Goal: Transaction & Acquisition: Purchase product/service

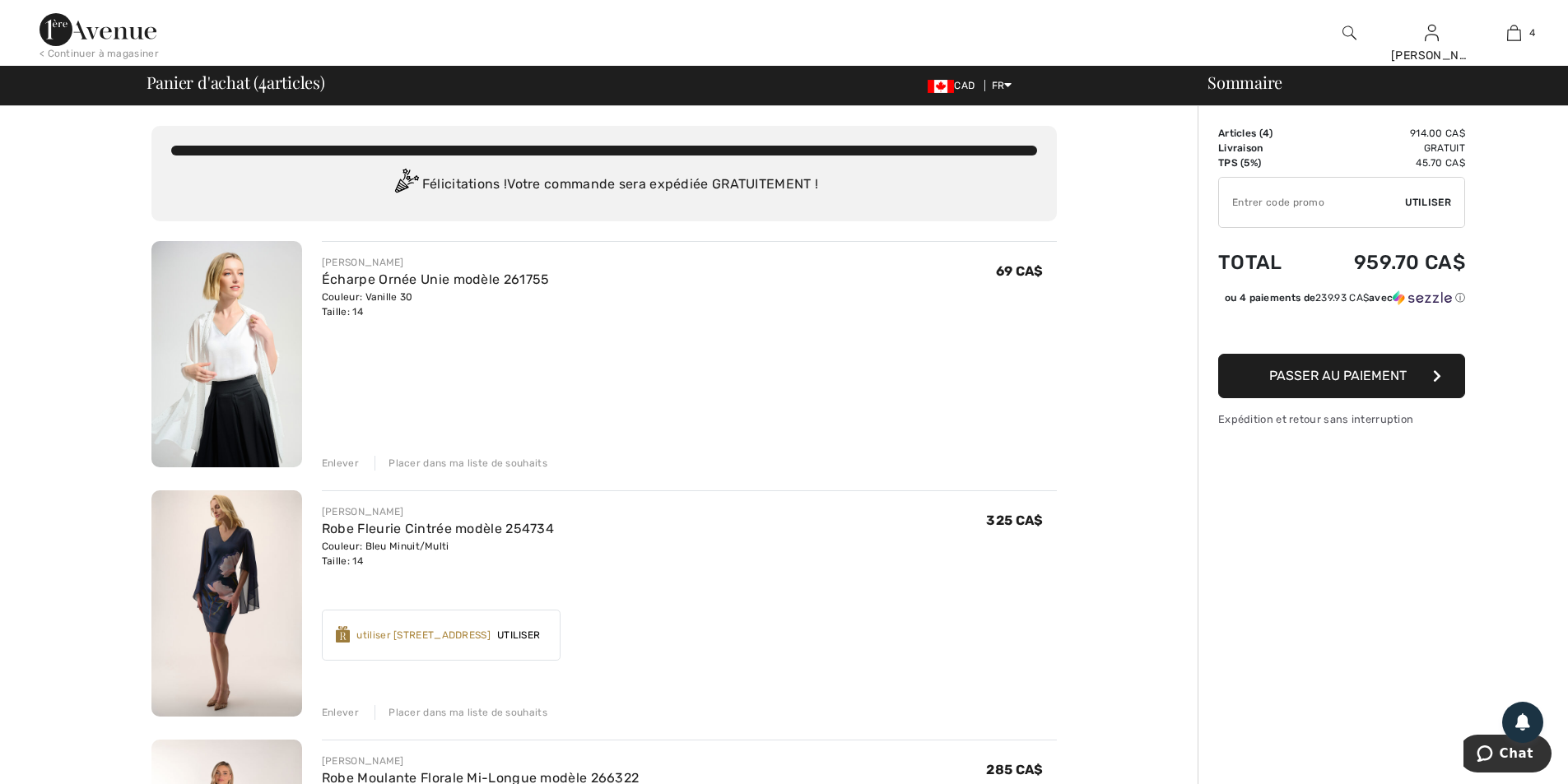
click at [499, 463] on div "Placer dans ma liste de souhaits" at bounding box center [461, 462] width 172 height 14
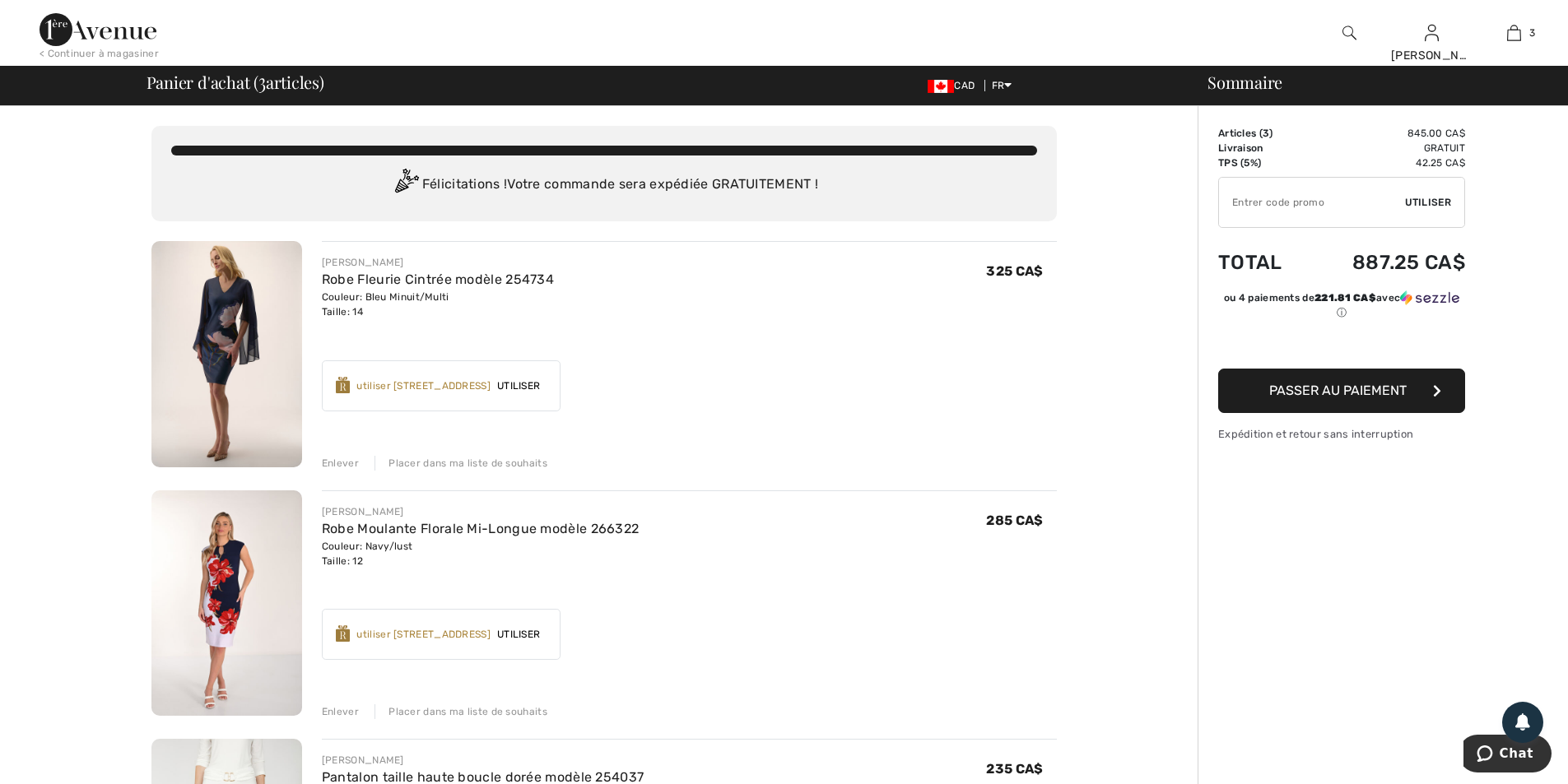
click at [486, 464] on div "Placer dans ma liste de souhaits" at bounding box center [461, 462] width 172 height 14
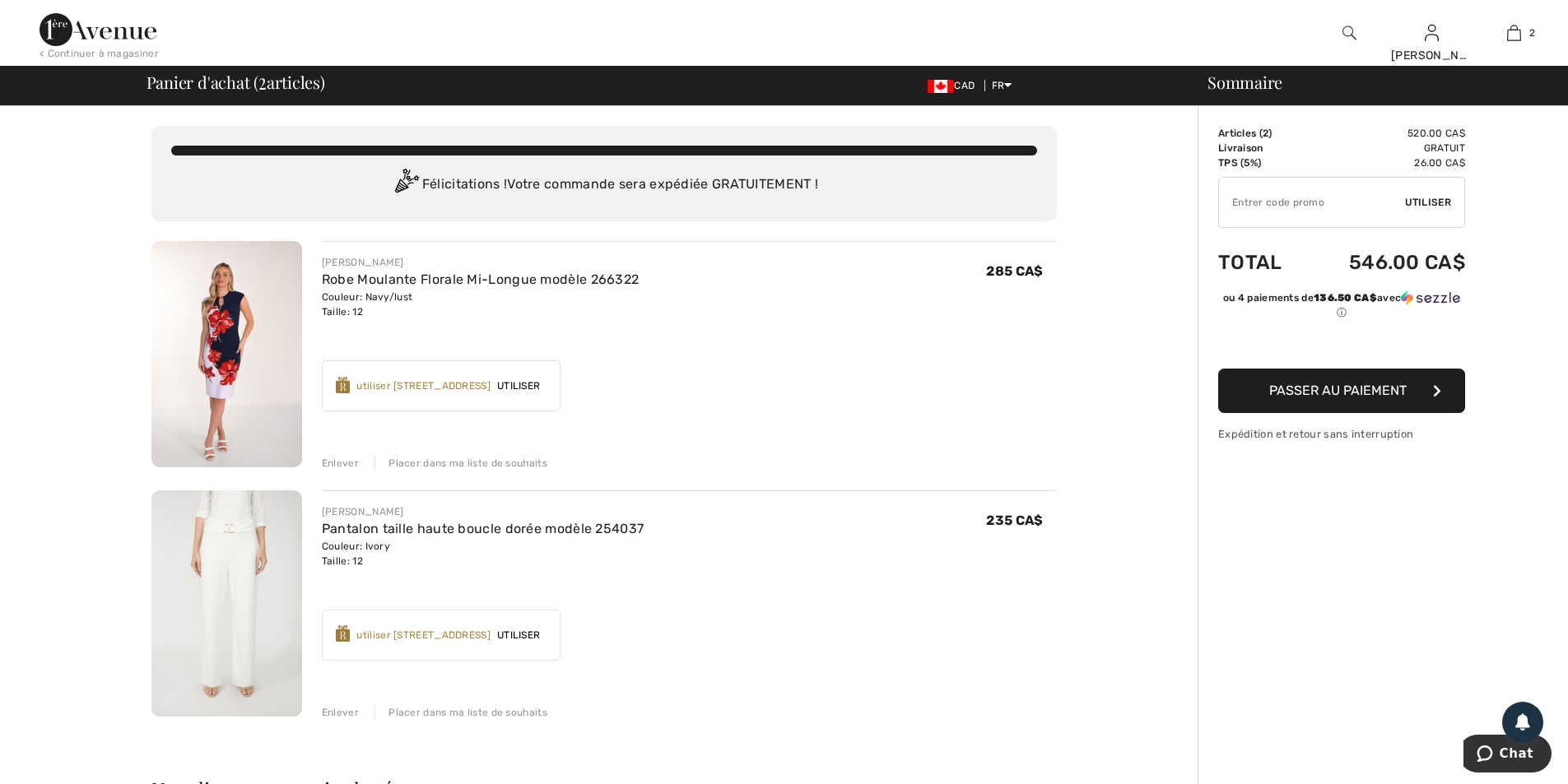
click at [459, 459] on div "Placer dans ma liste de souhaits" at bounding box center [461, 462] width 172 height 14
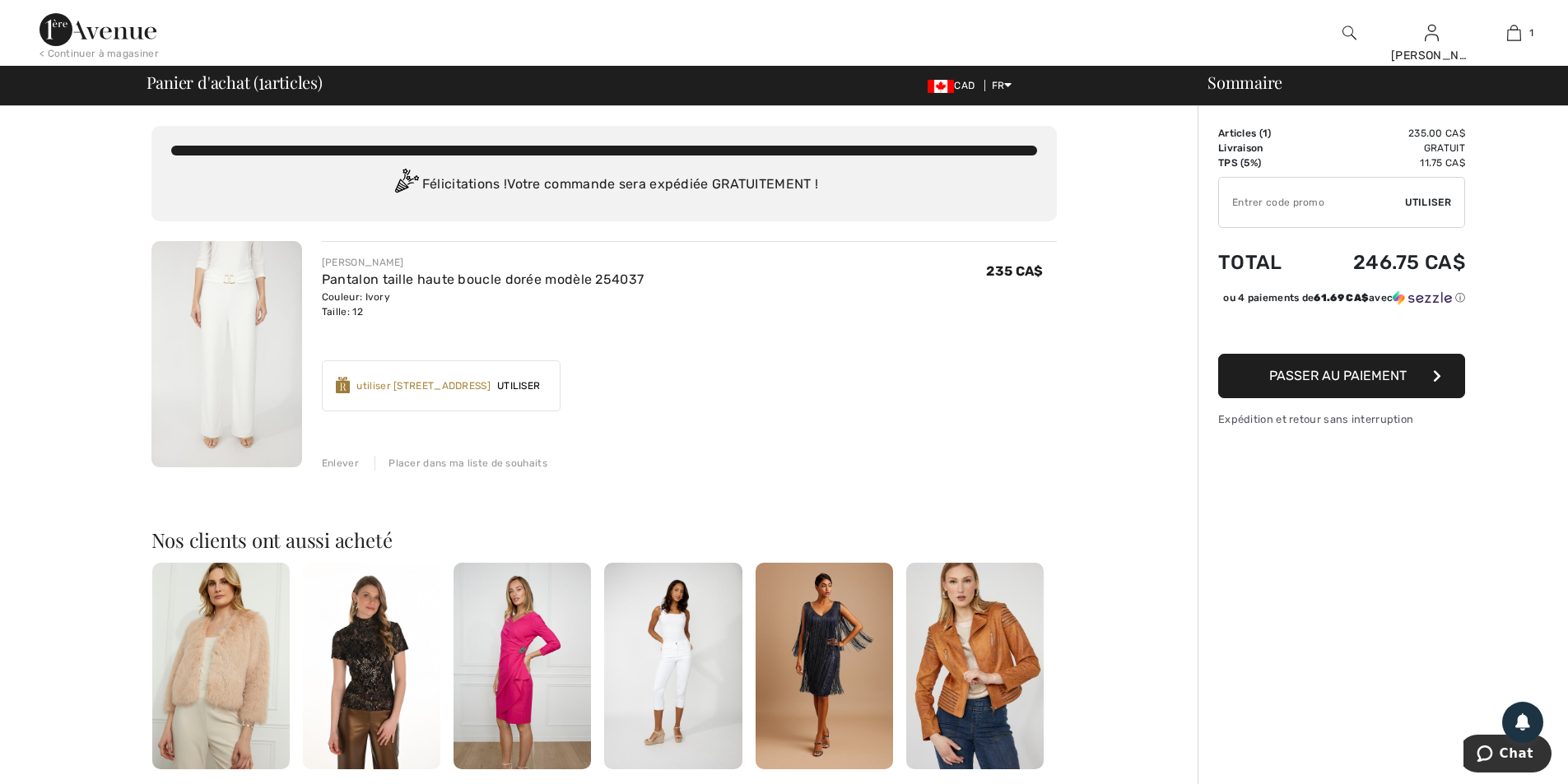
click at [465, 461] on div "Placer dans ma liste de souhaits" at bounding box center [461, 462] width 172 height 14
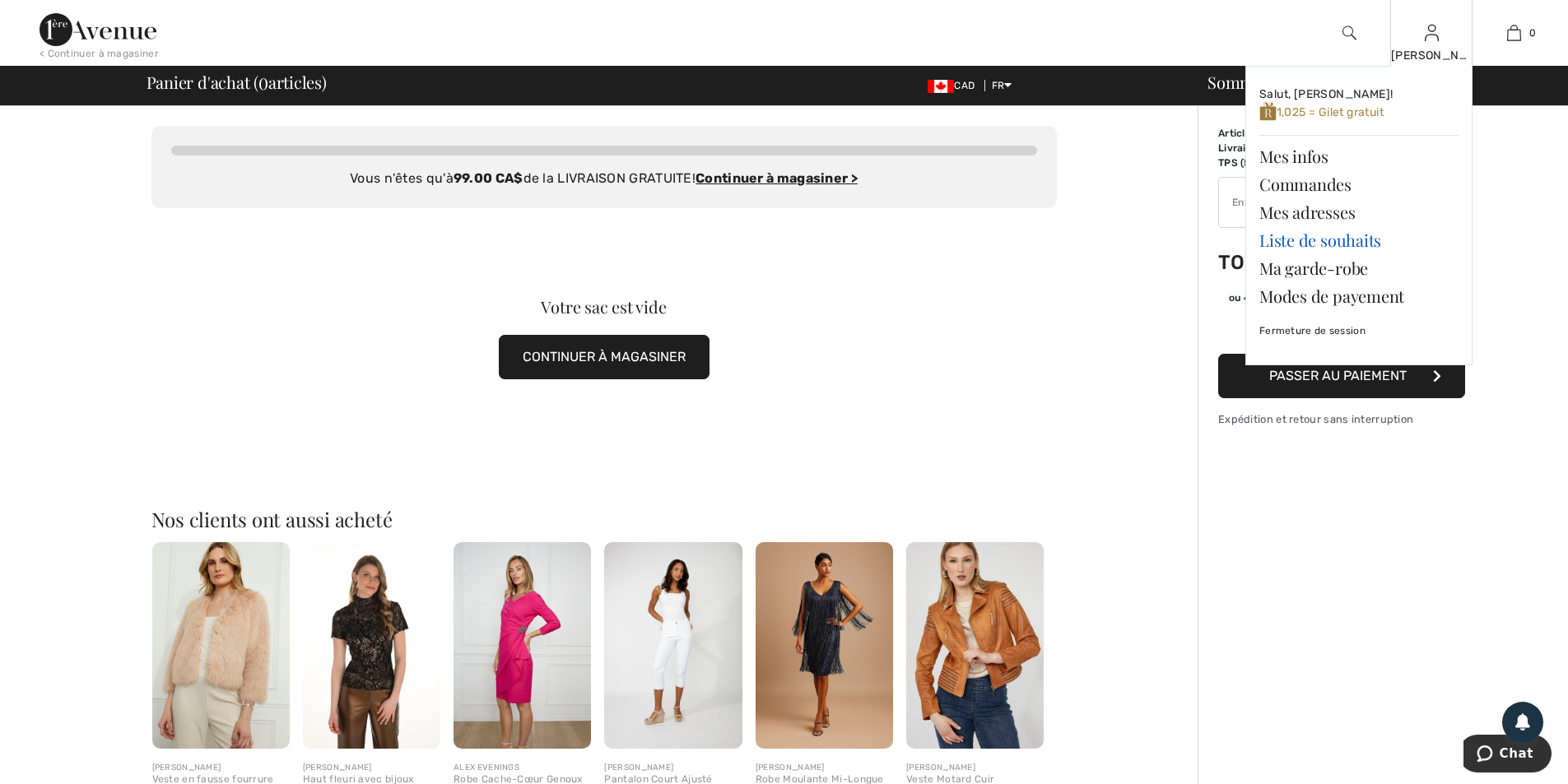
click at [1333, 241] on link "Liste de souhaits" at bounding box center [1358, 239] width 199 height 28
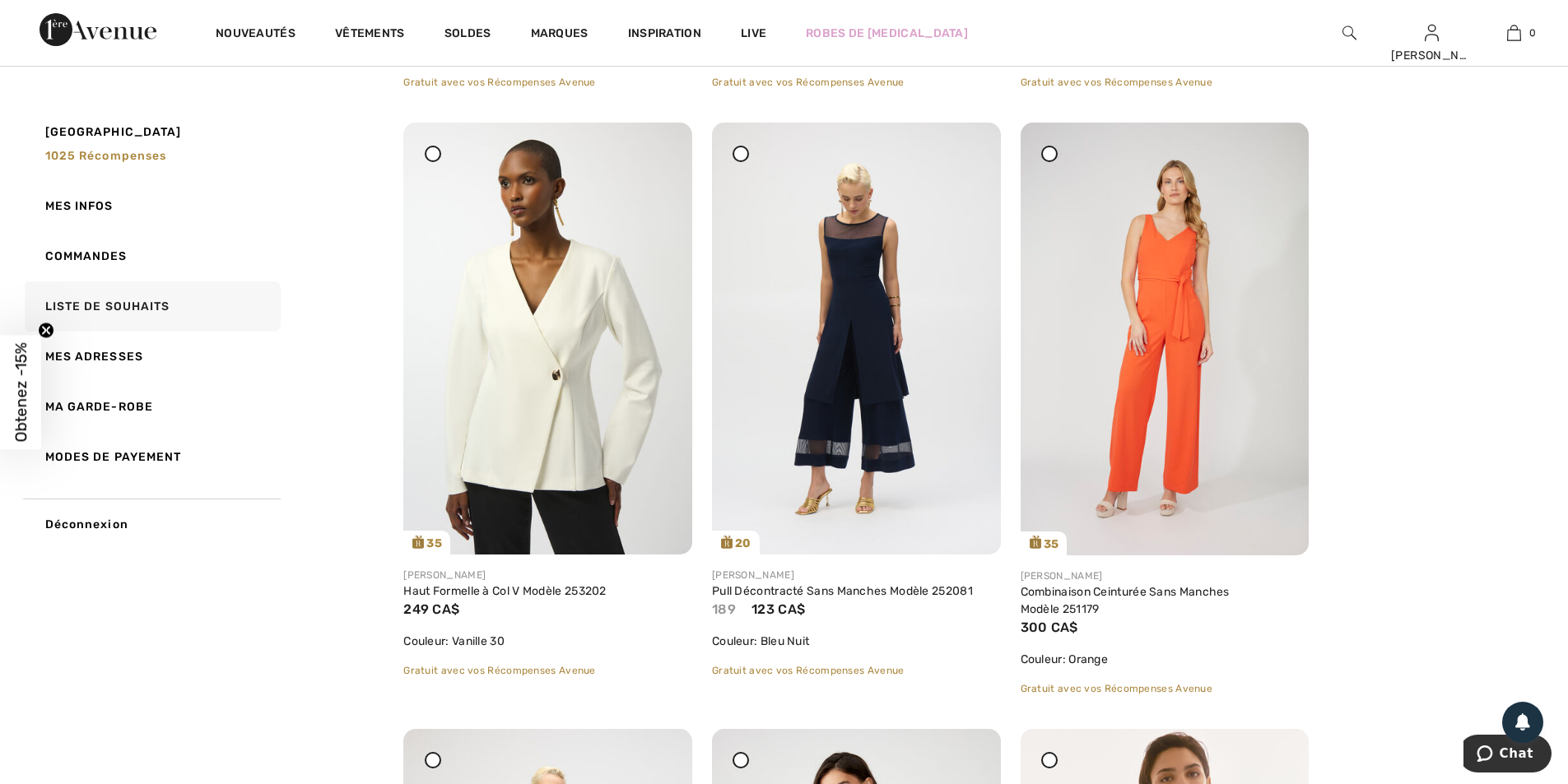
scroll to position [3208, 0]
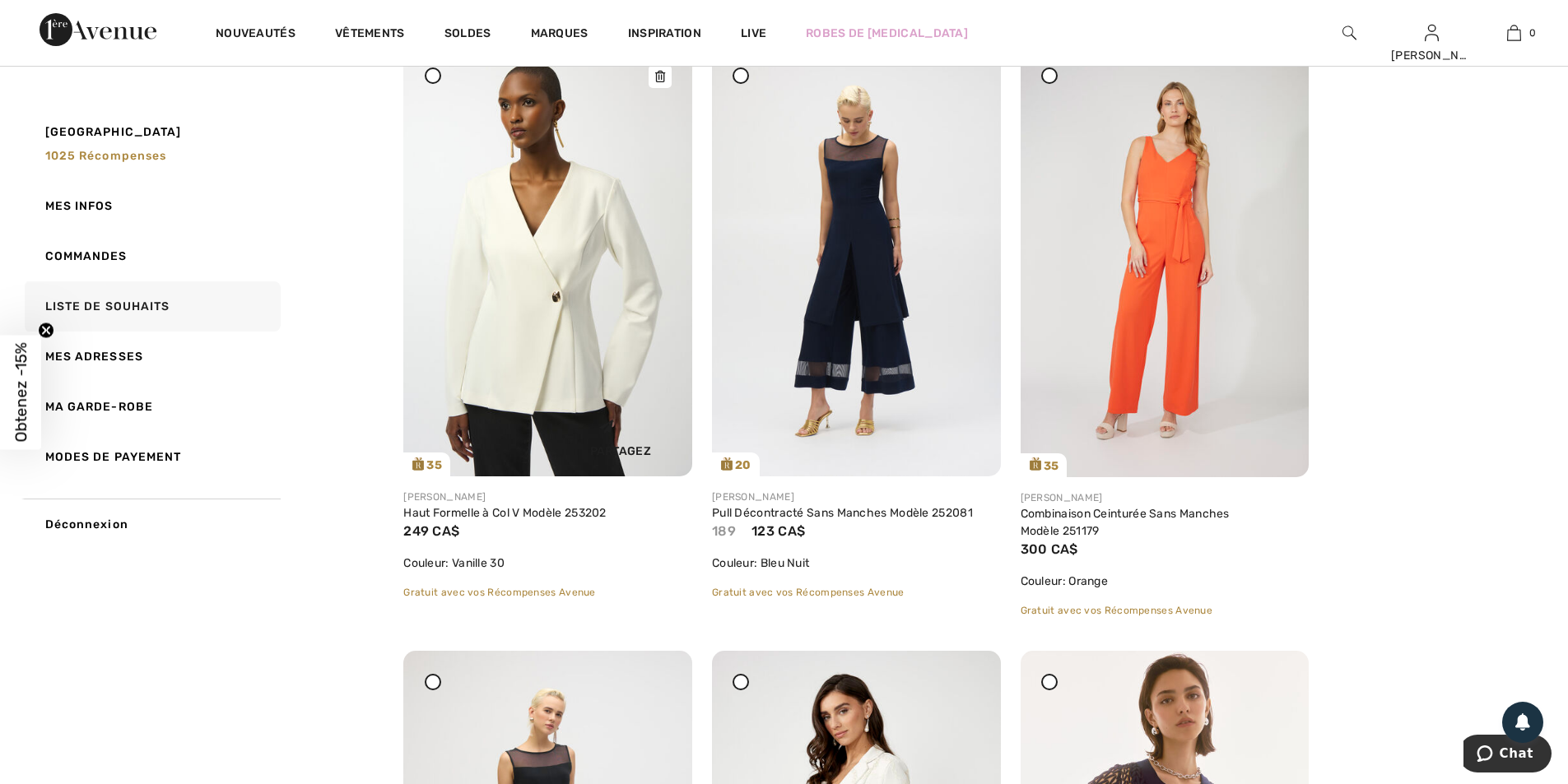
click at [574, 333] on img at bounding box center [548, 259] width 289 height 432
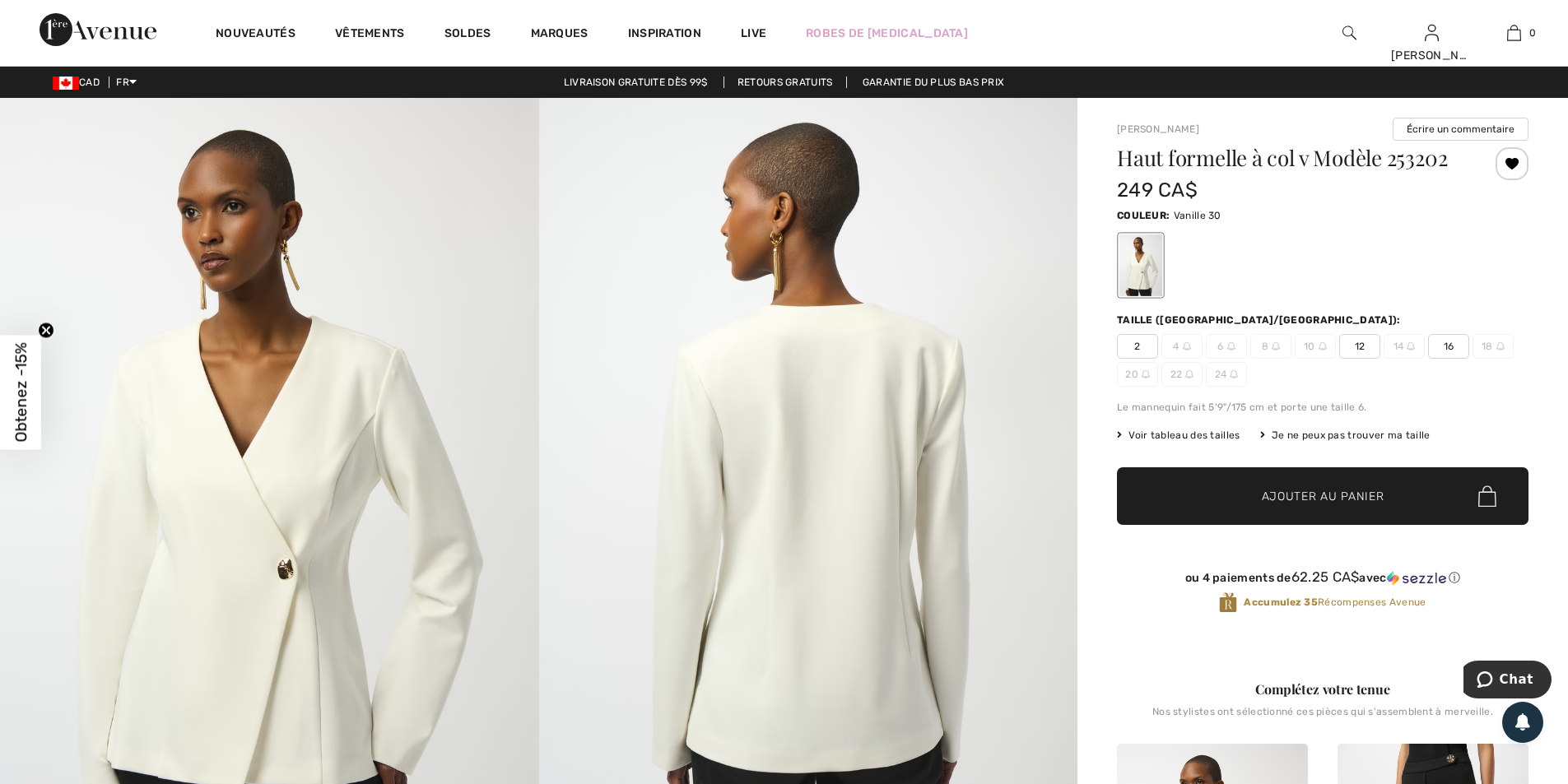
click at [1354, 351] on span "12" at bounding box center [1359, 347] width 41 height 25
click at [1306, 493] on span "Ajouter au panier" at bounding box center [1323, 496] width 123 height 17
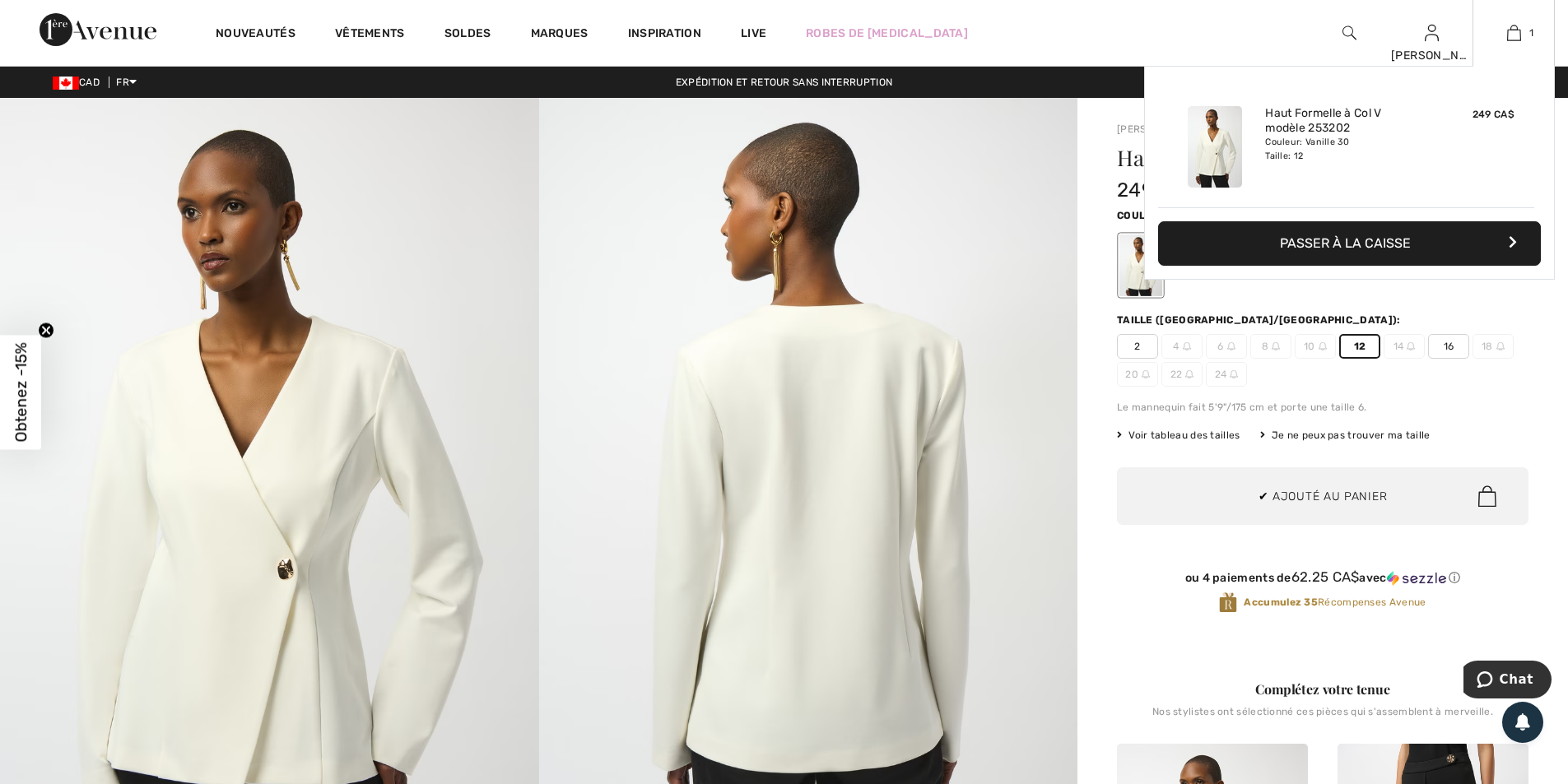
click at [1288, 243] on button "Passer à la caisse" at bounding box center [1349, 243] width 382 height 44
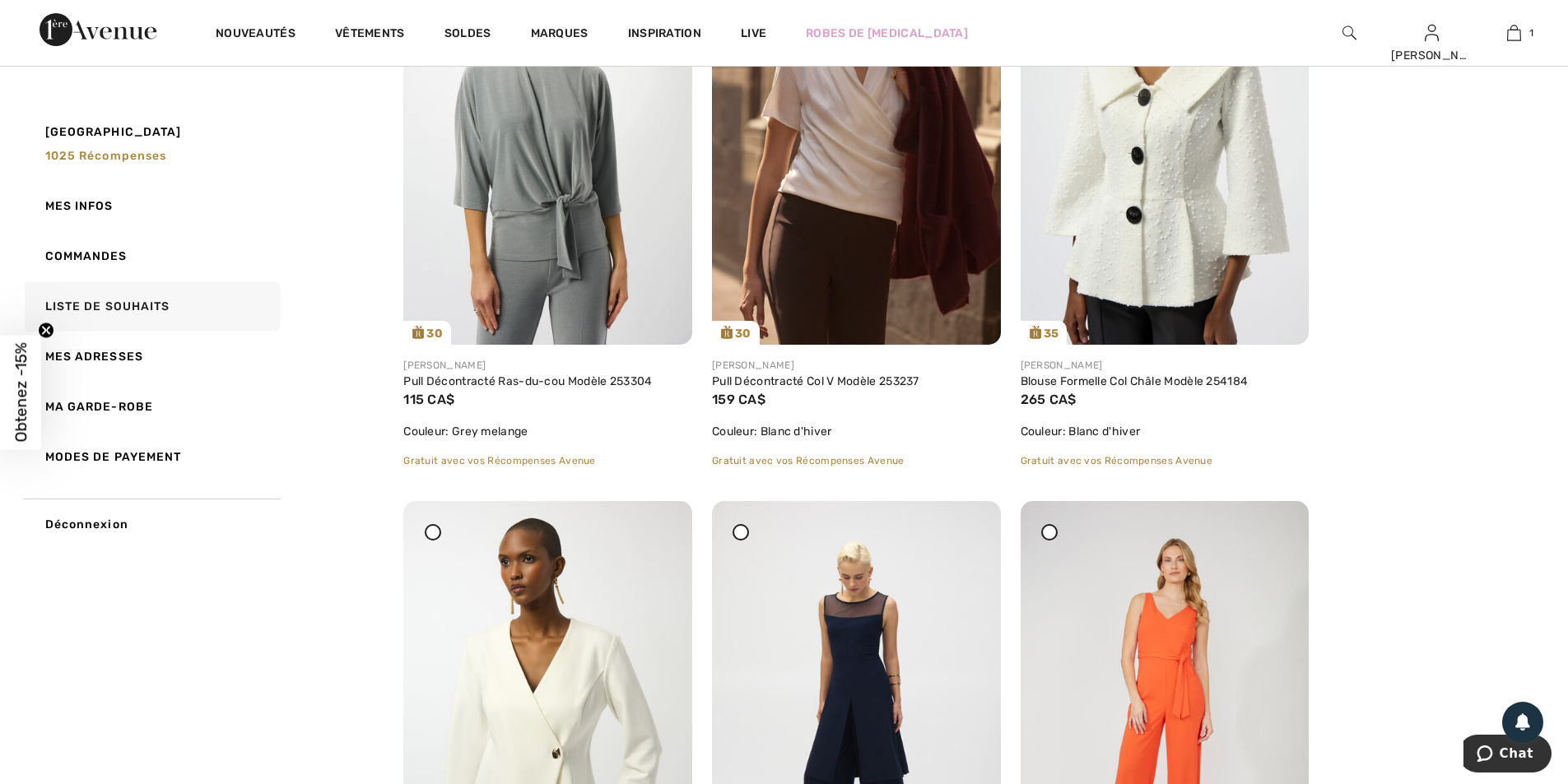
scroll to position [2796, 0]
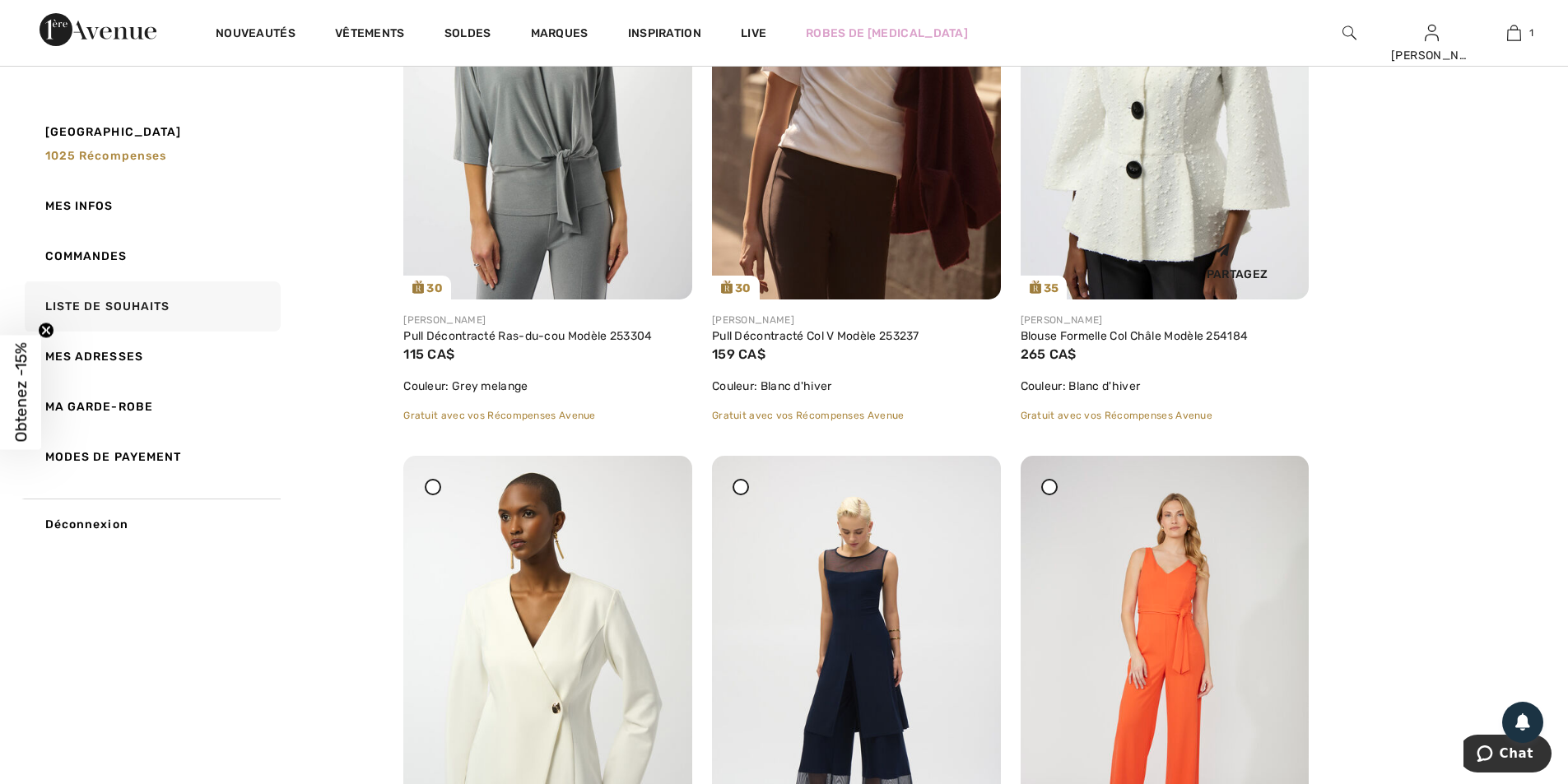
click at [1148, 161] on img at bounding box center [1165, 83] width 289 height 432
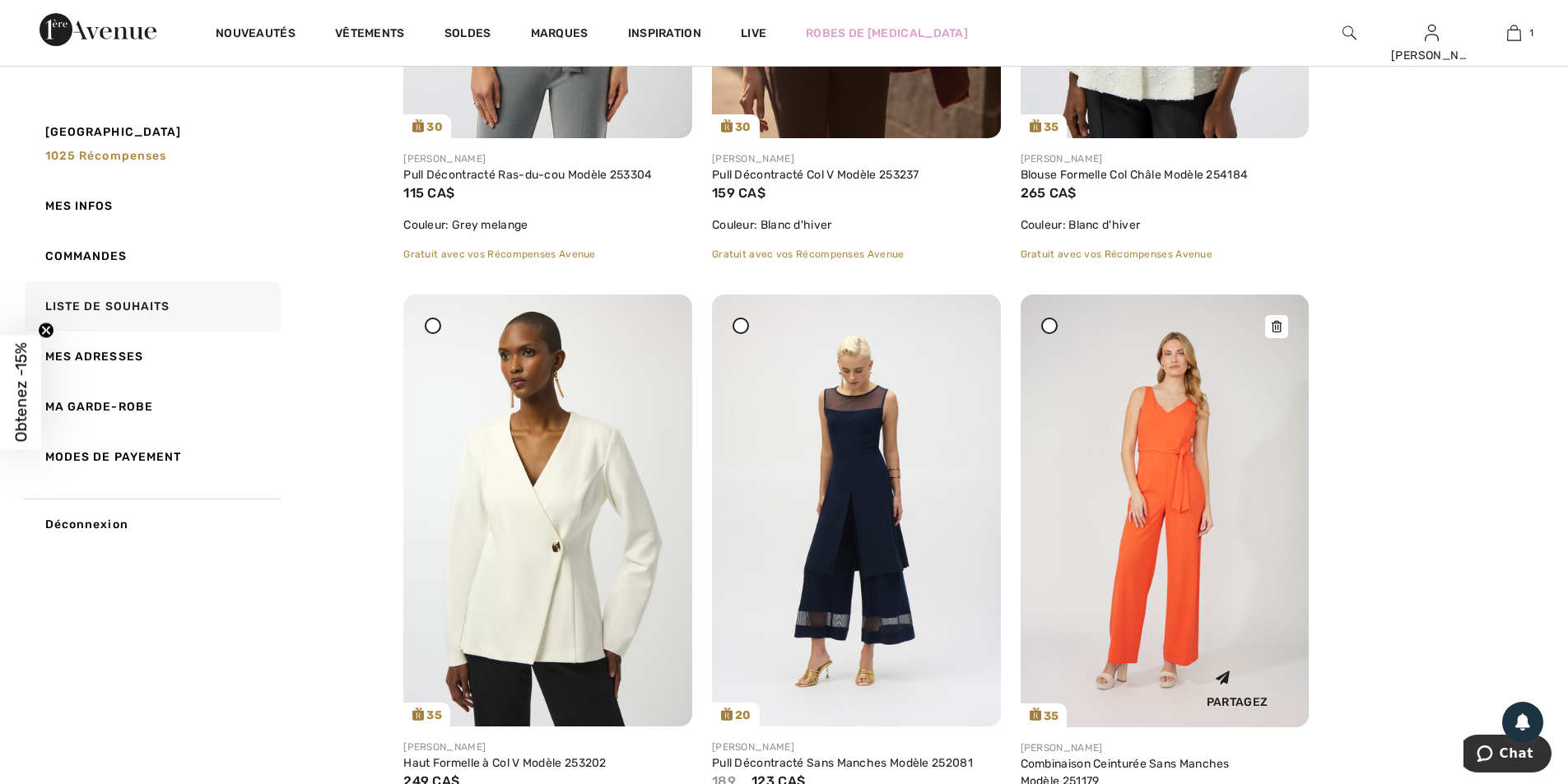
scroll to position [2961, 0]
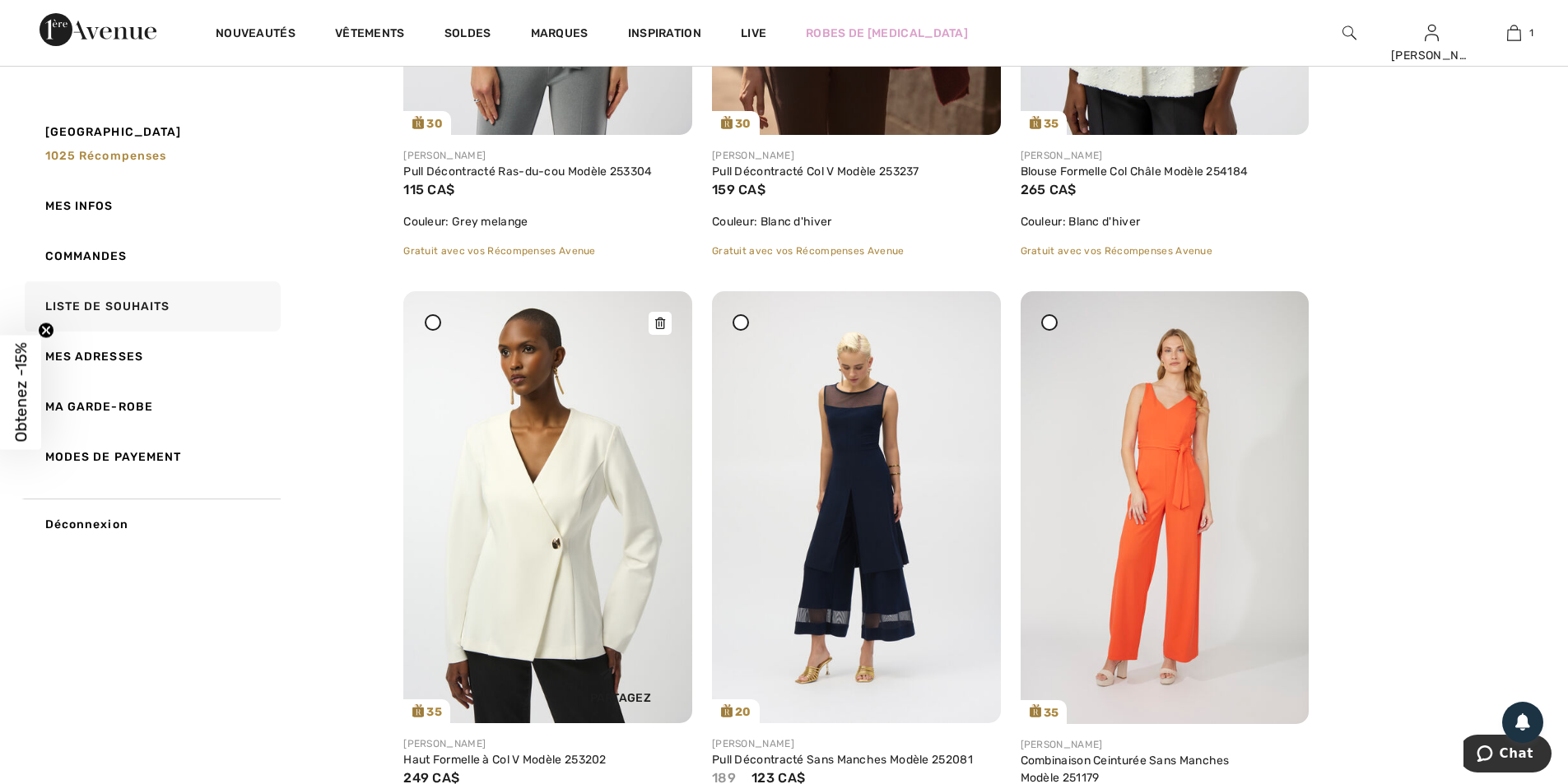
click at [527, 476] on img at bounding box center [548, 506] width 289 height 432
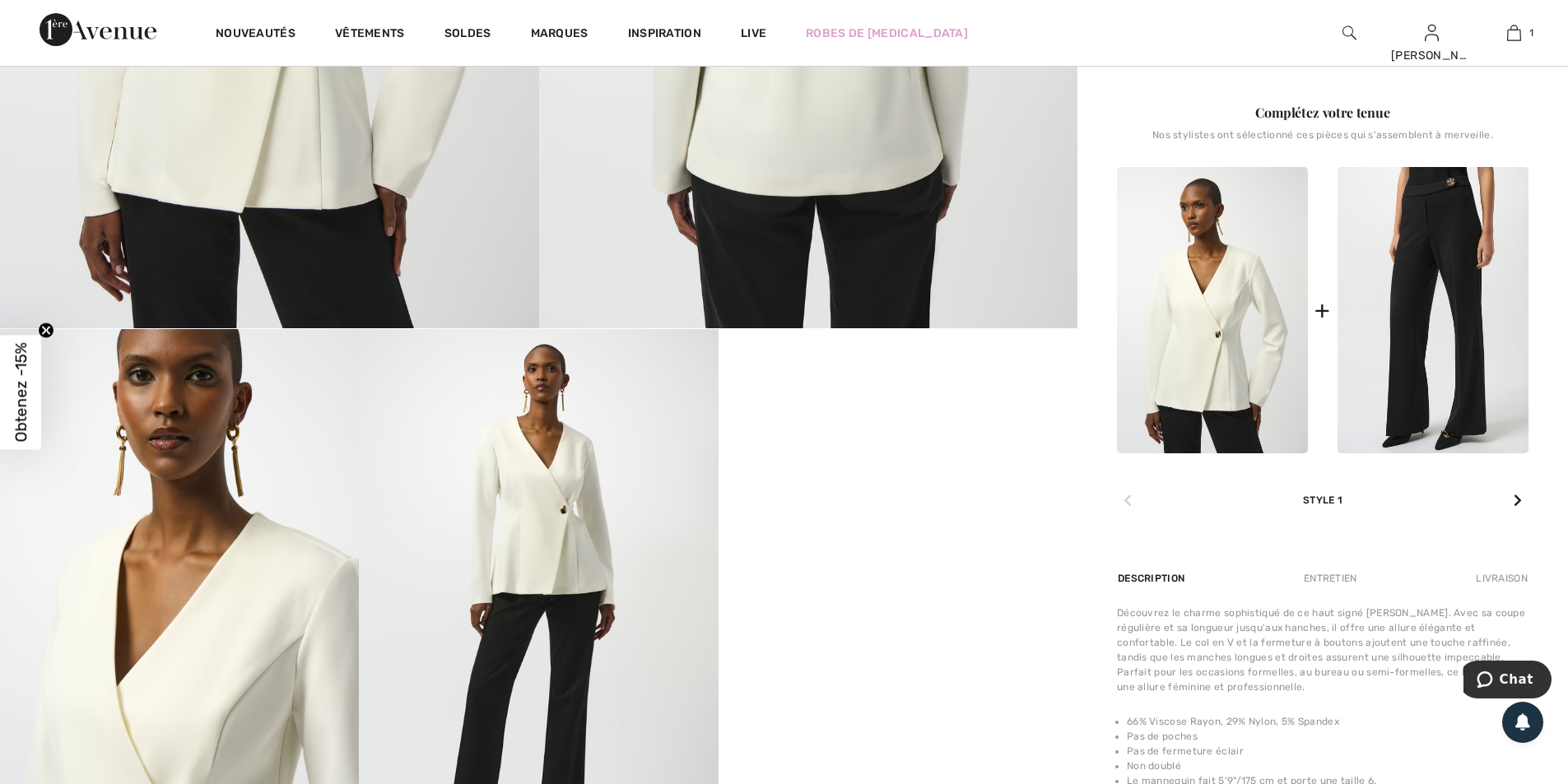
scroll to position [575, 0]
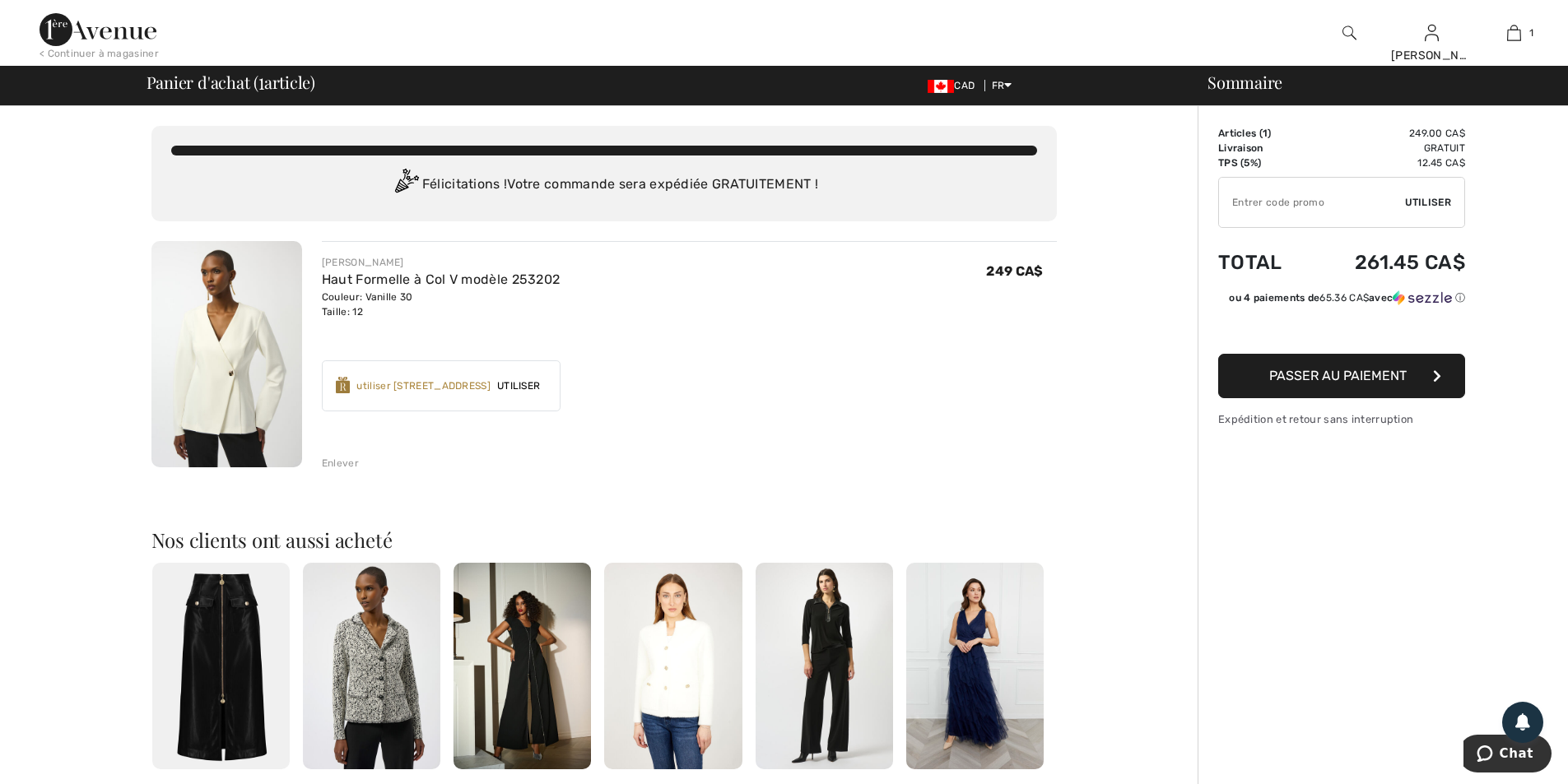
click at [337, 464] on div "Enlever" at bounding box center [340, 462] width 37 height 14
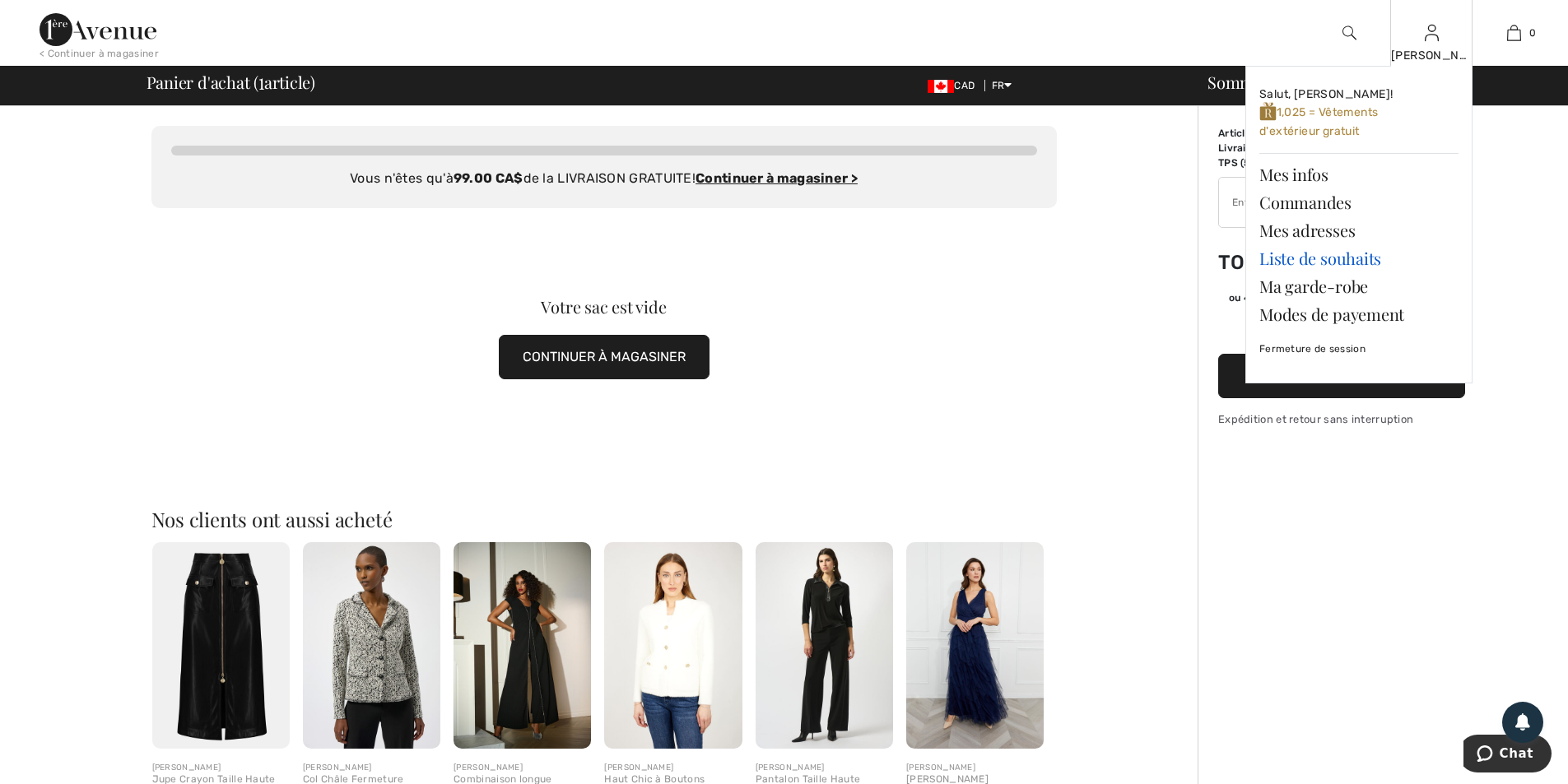
click at [1337, 262] on link "Liste de souhaits" at bounding box center [1358, 258] width 199 height 28
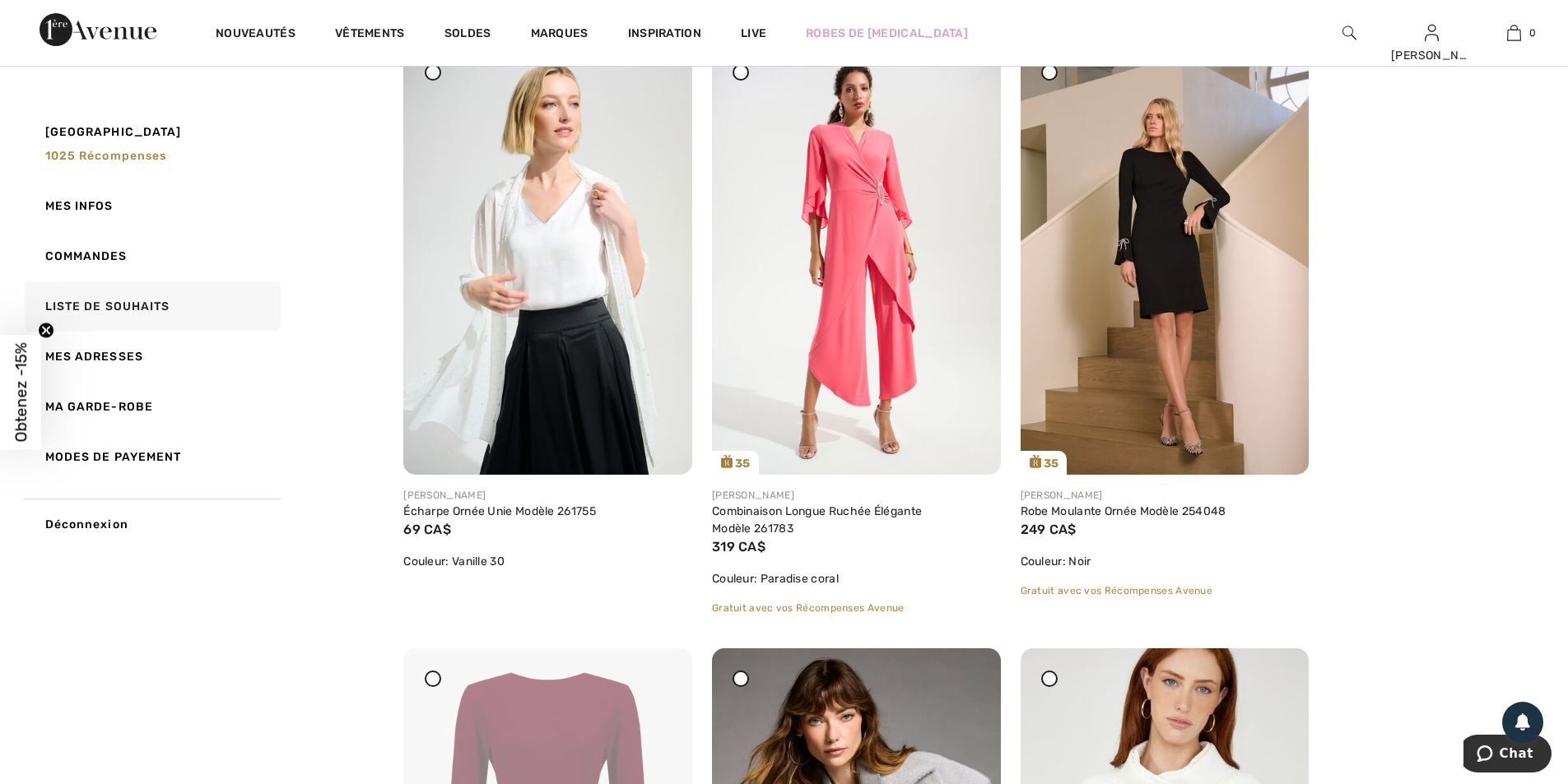
scroll to position [822, 0]
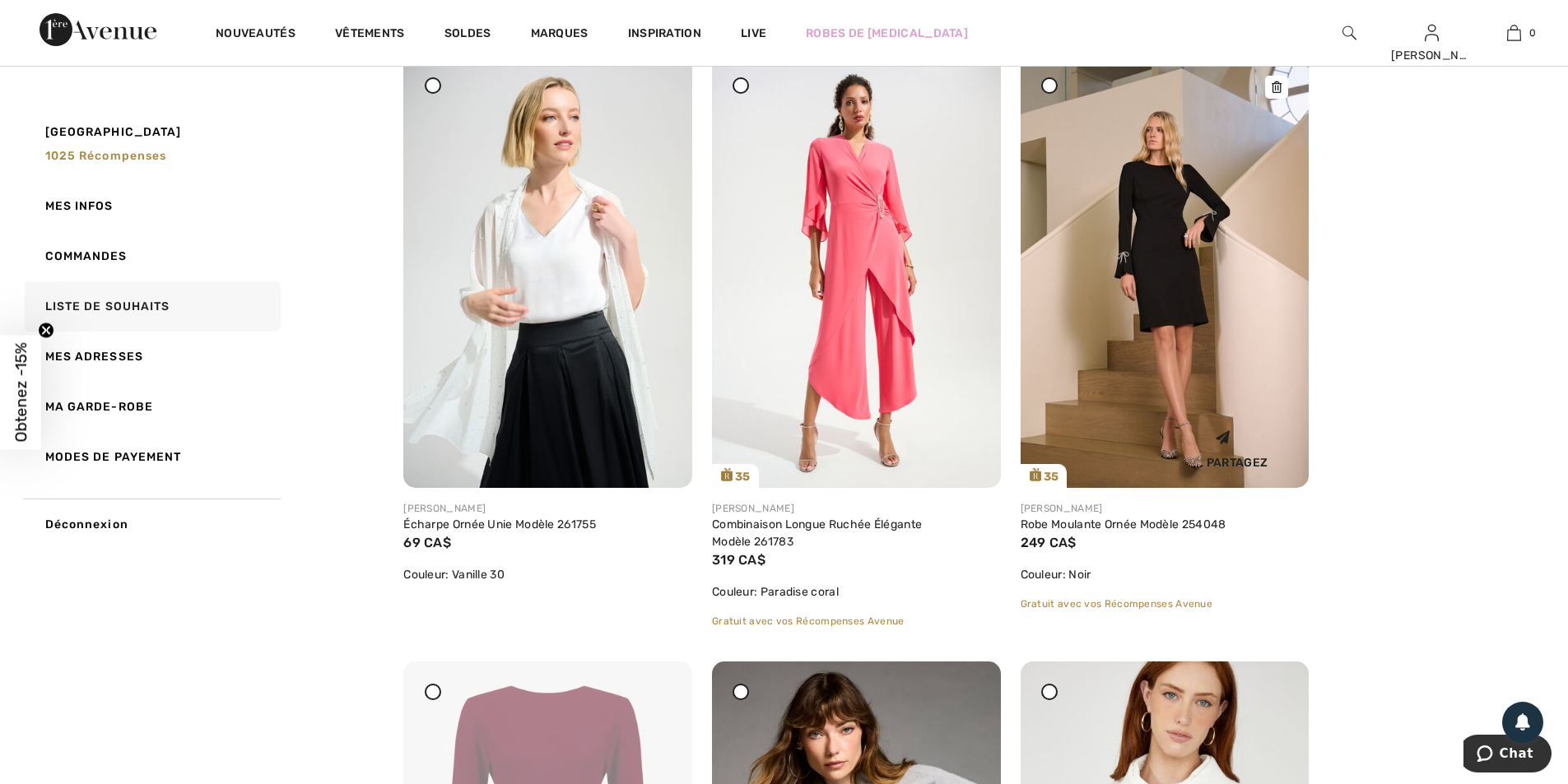
click at [1208, 330] on img at bounding box center [1165, 272] width 289 height 433
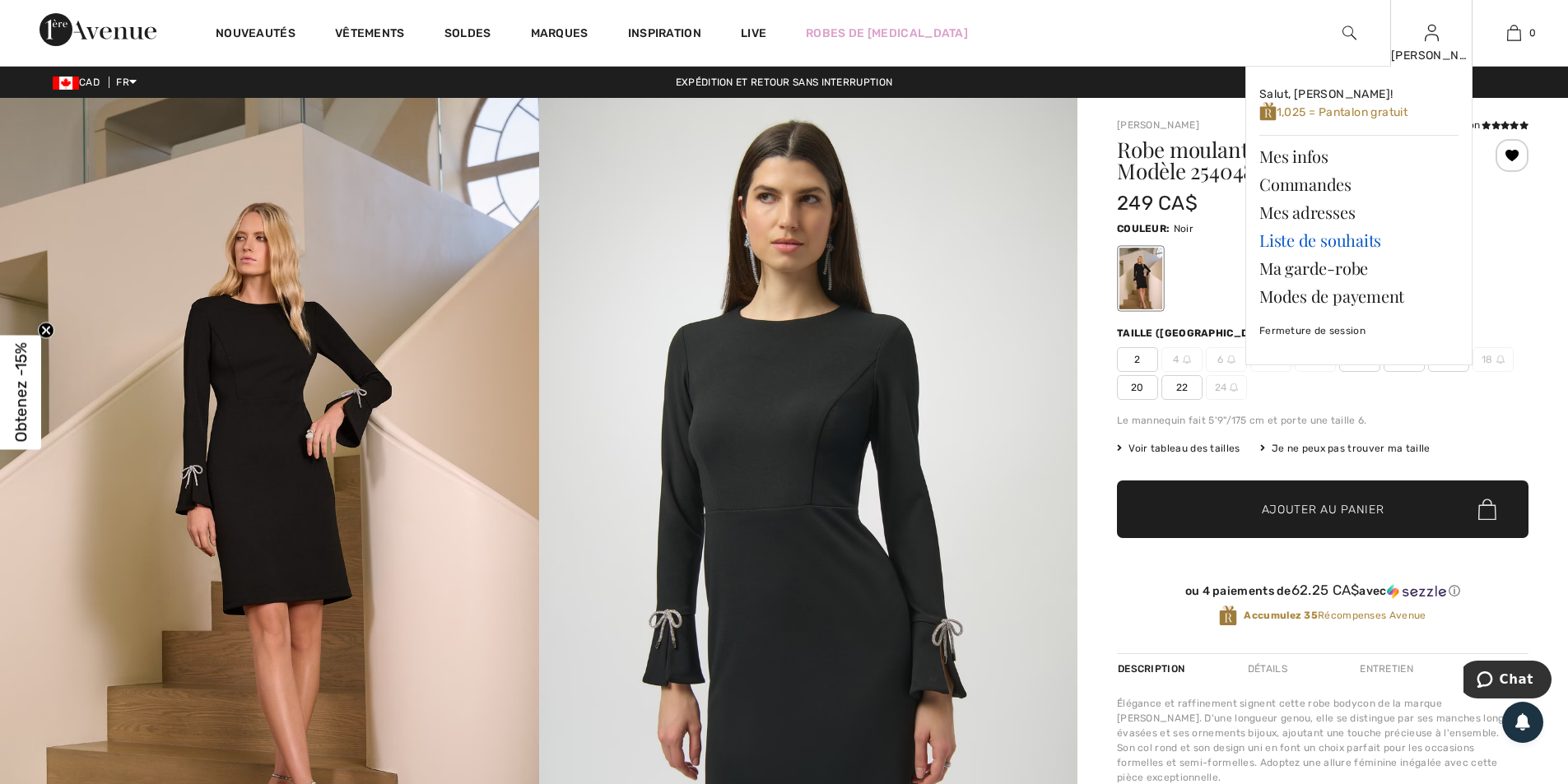
click at [1364, 238] on link "Liste de souhaits" at bounding box center [1358, 239] width 199 height 28
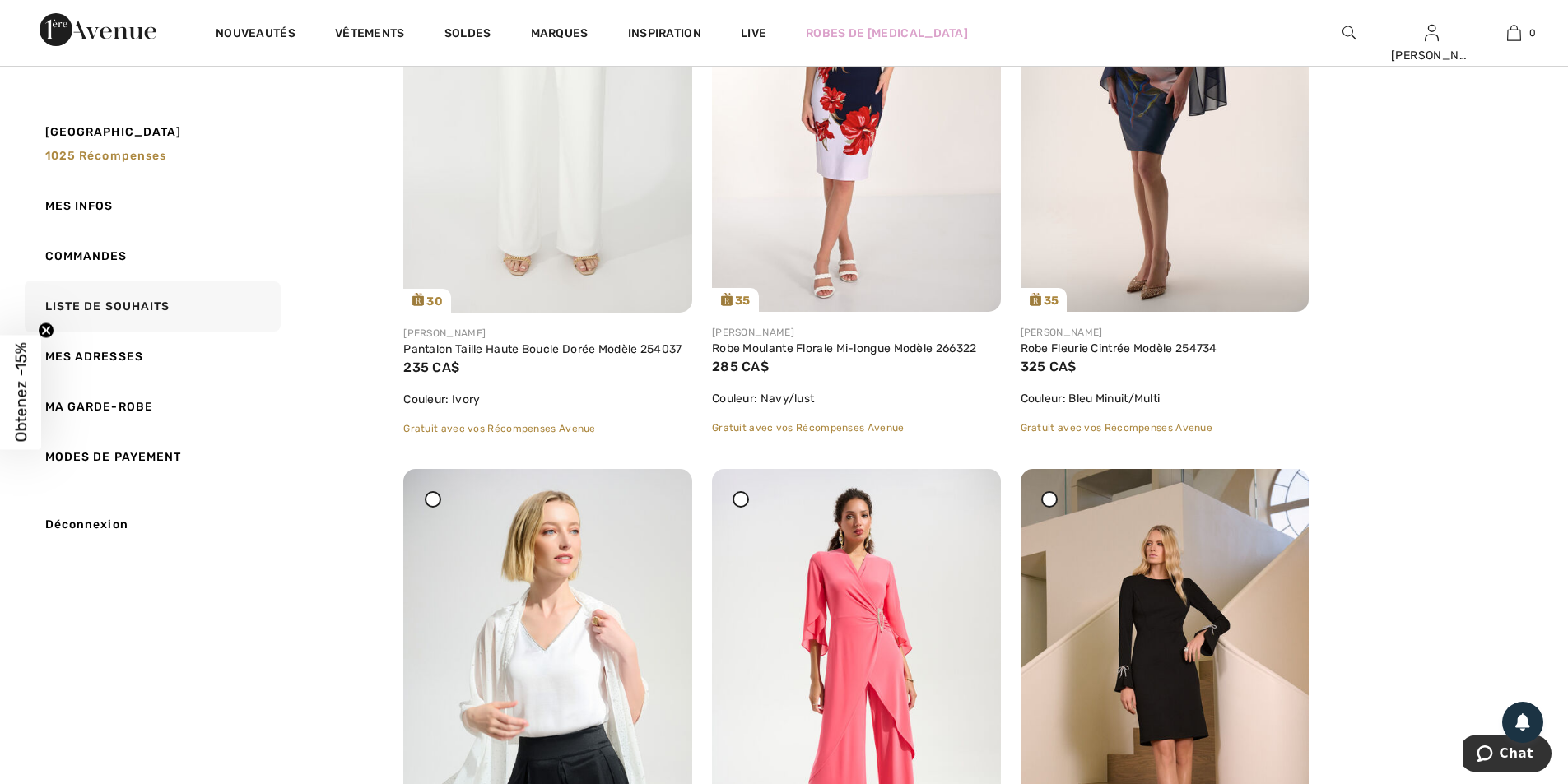
scroll to position [412, 0]
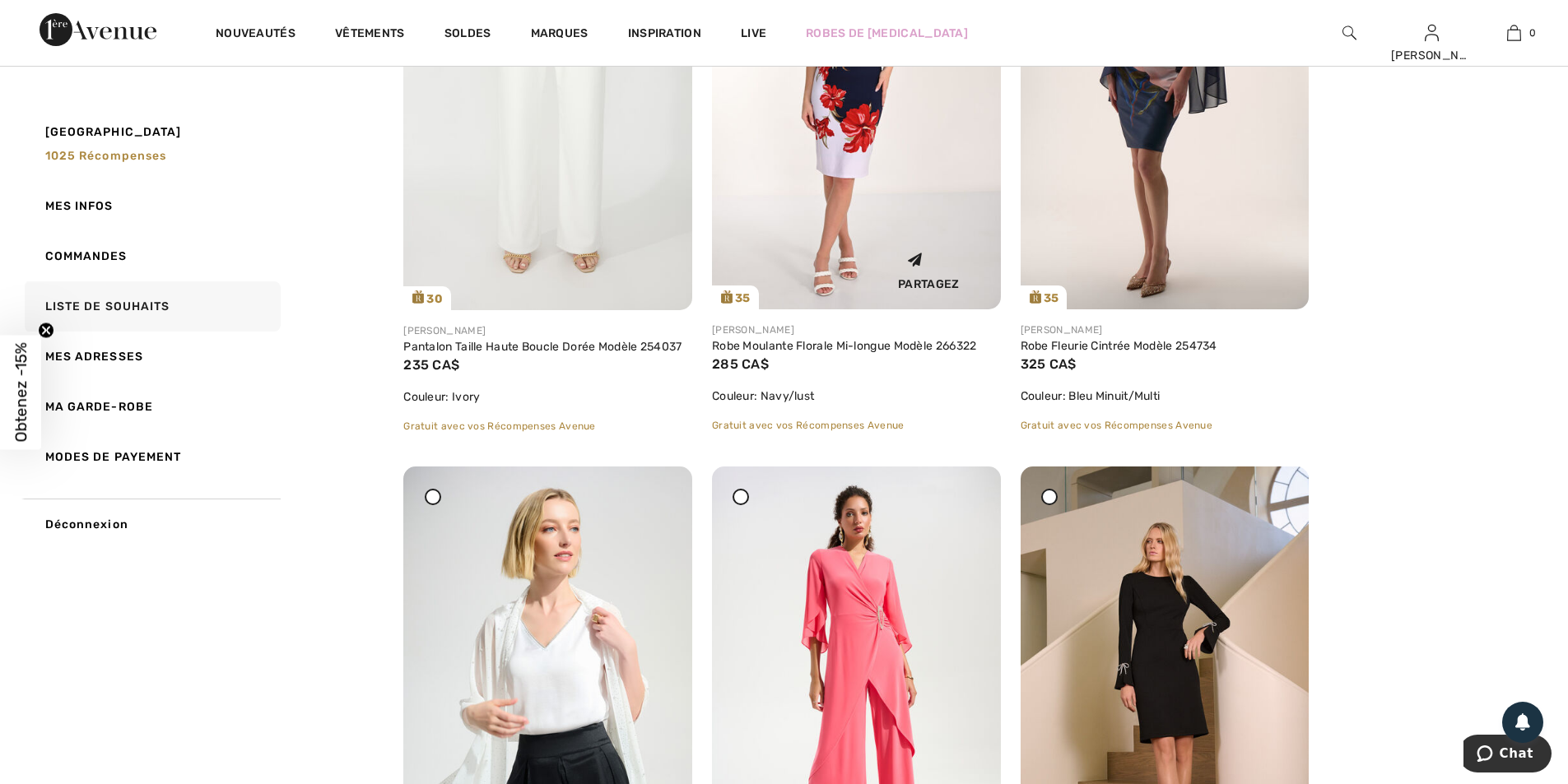
click at [785, 194] on img at bounding box center [856, 93] width 289 height 432
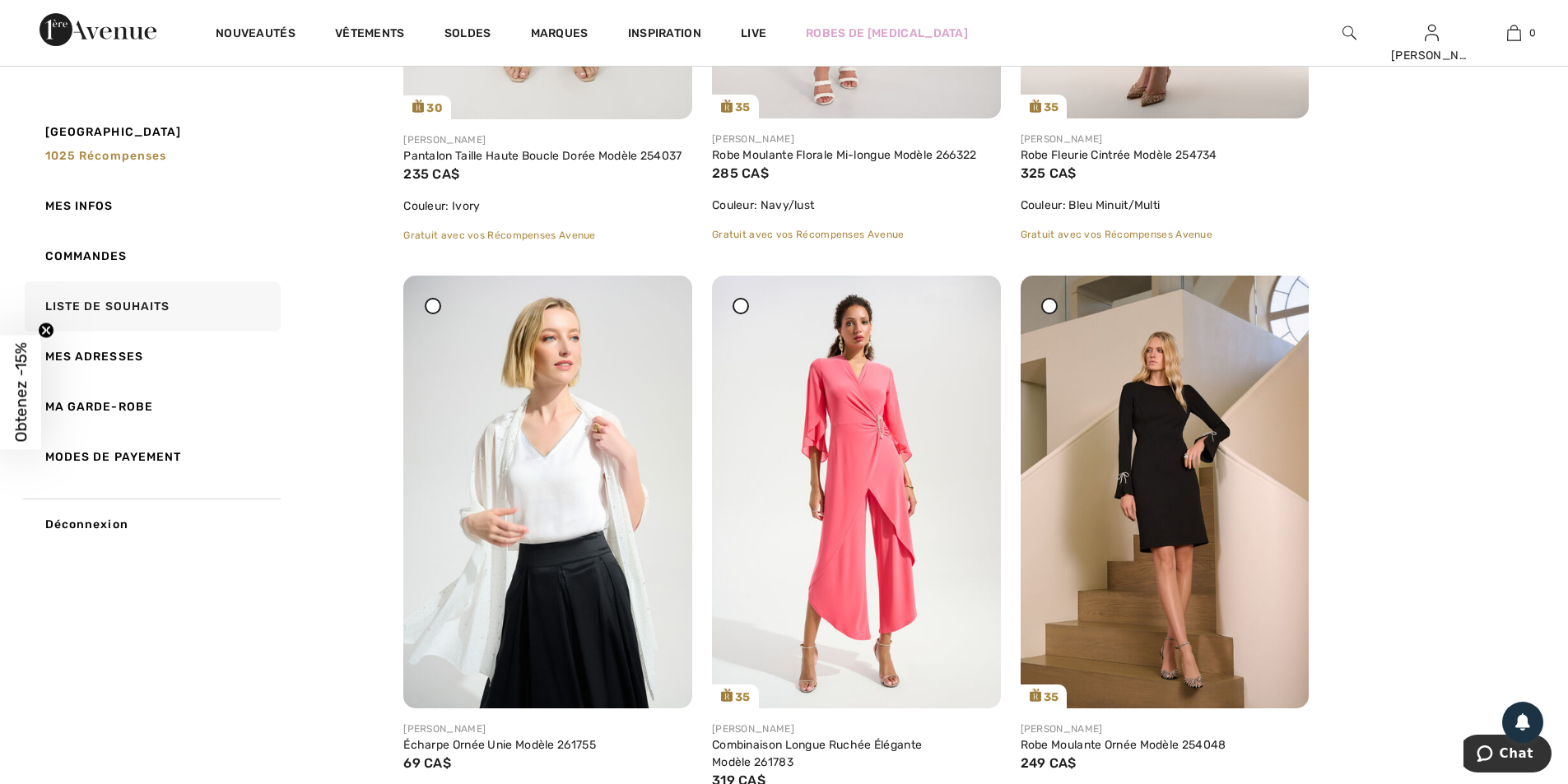
scroll to position [905, 0]
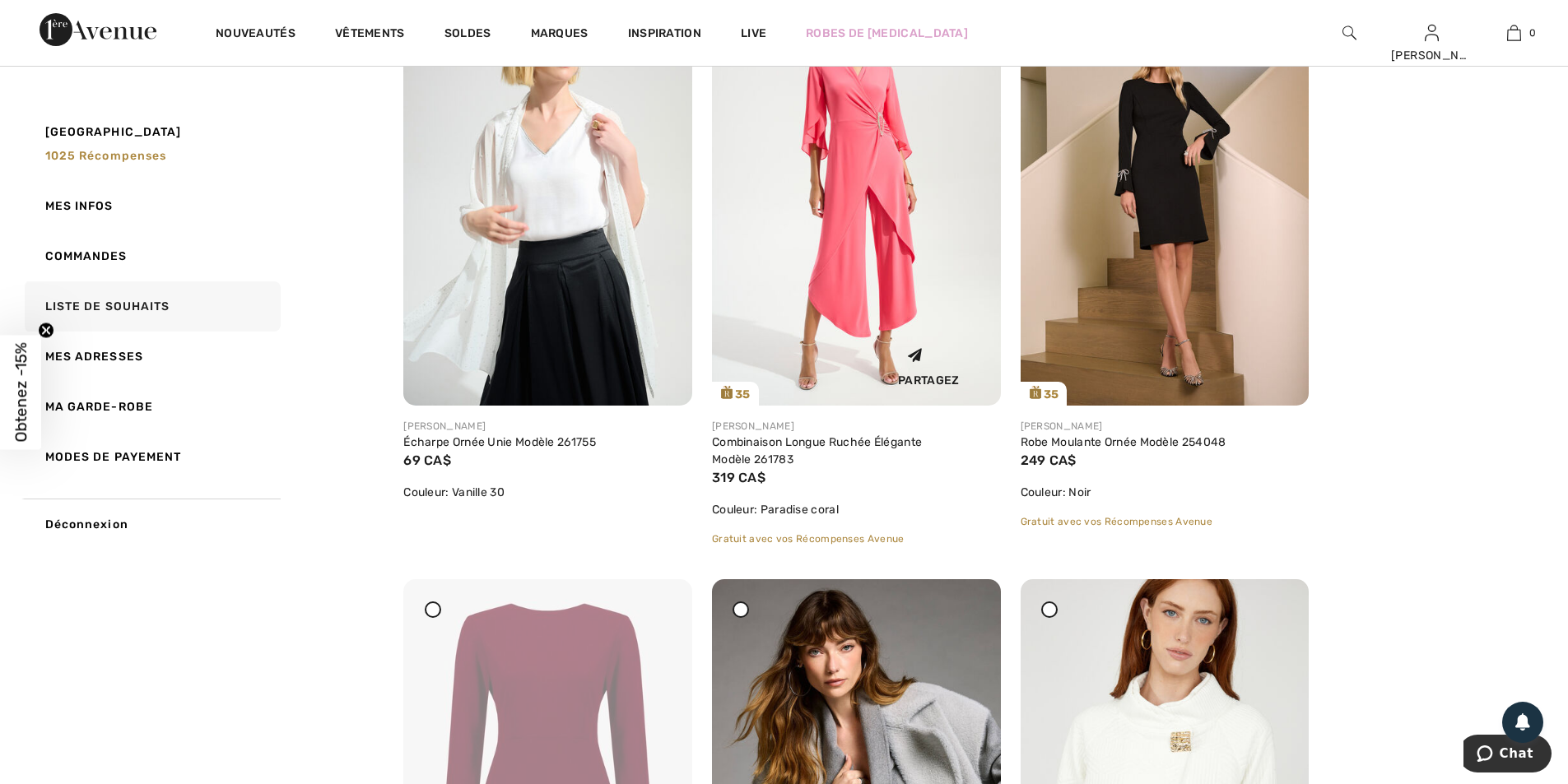
click at [865, 287] on img at bounding box center [856, 190] width 289 height 433
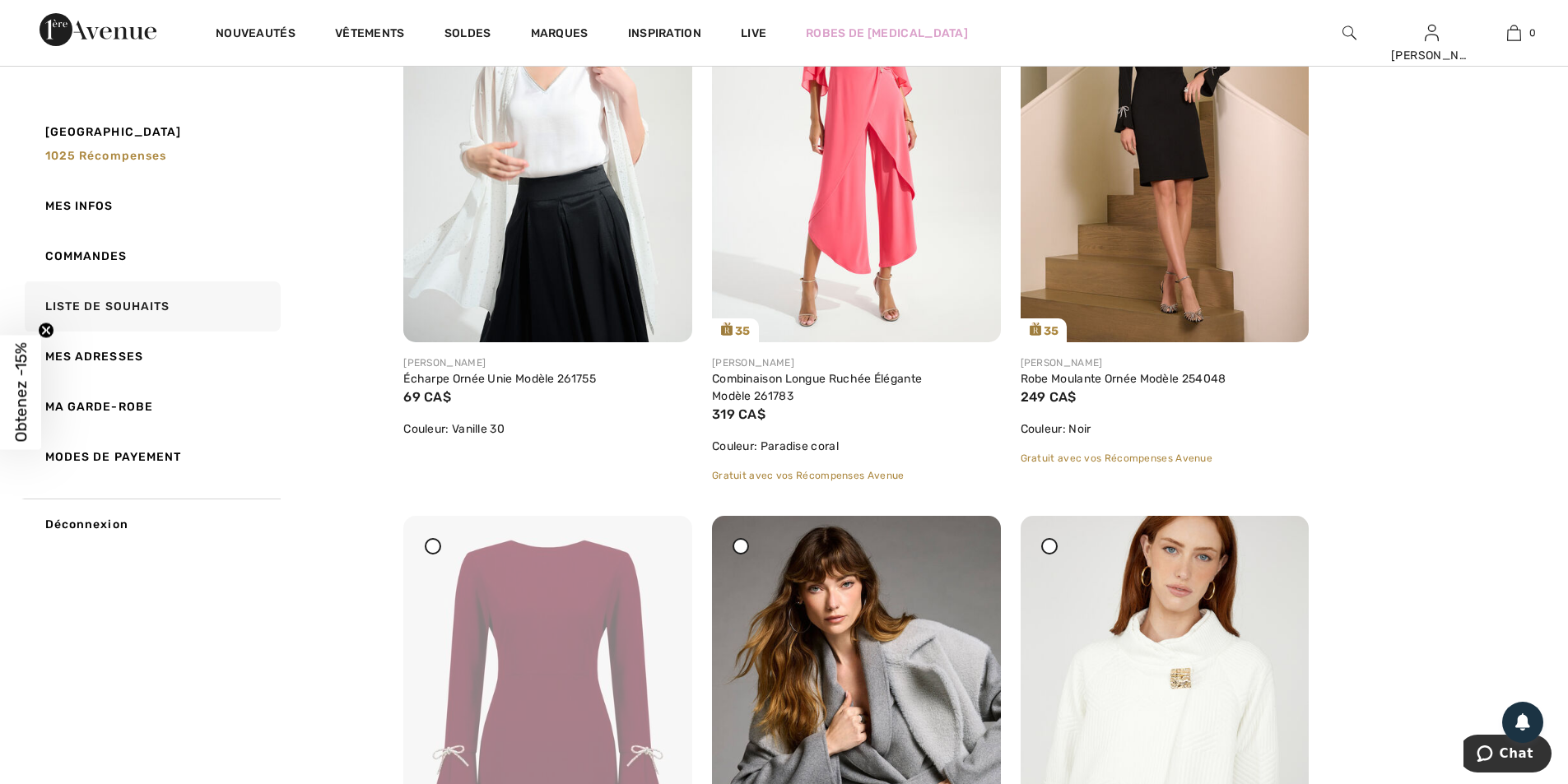
scroll to position [822, 0]
